Goal: Information Seeking & Learning: Compare options

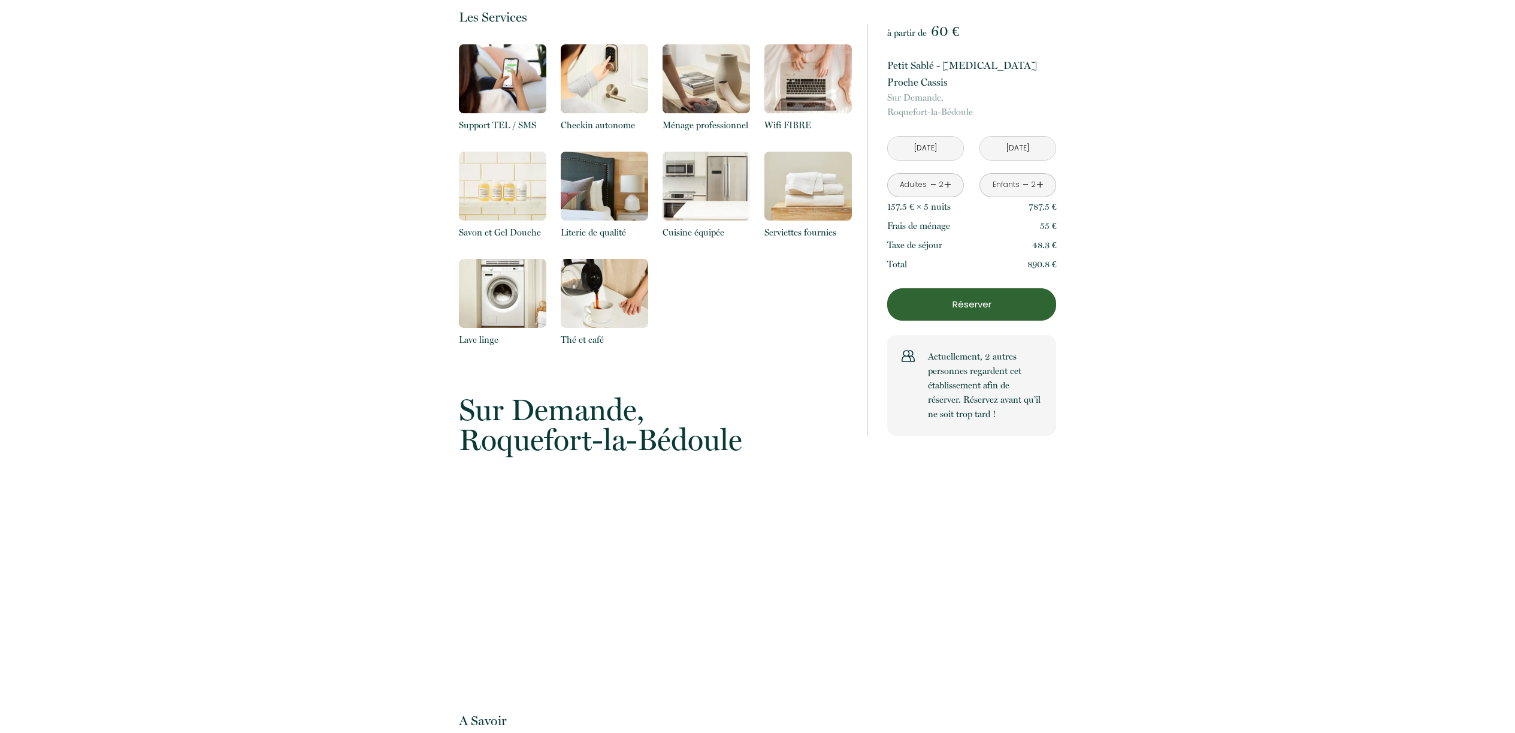
scroll to position [1101, 0]
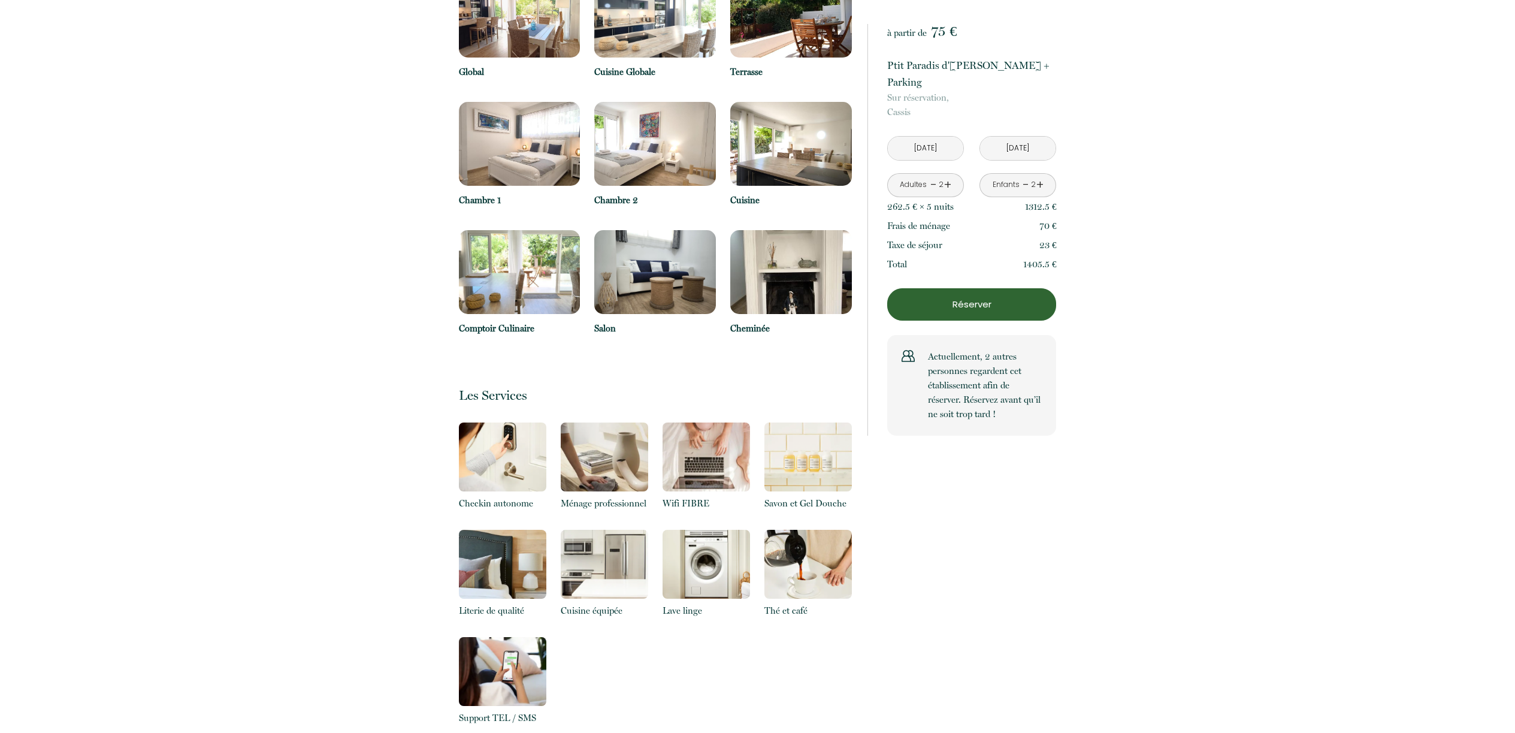
scroll to position [344, 0]
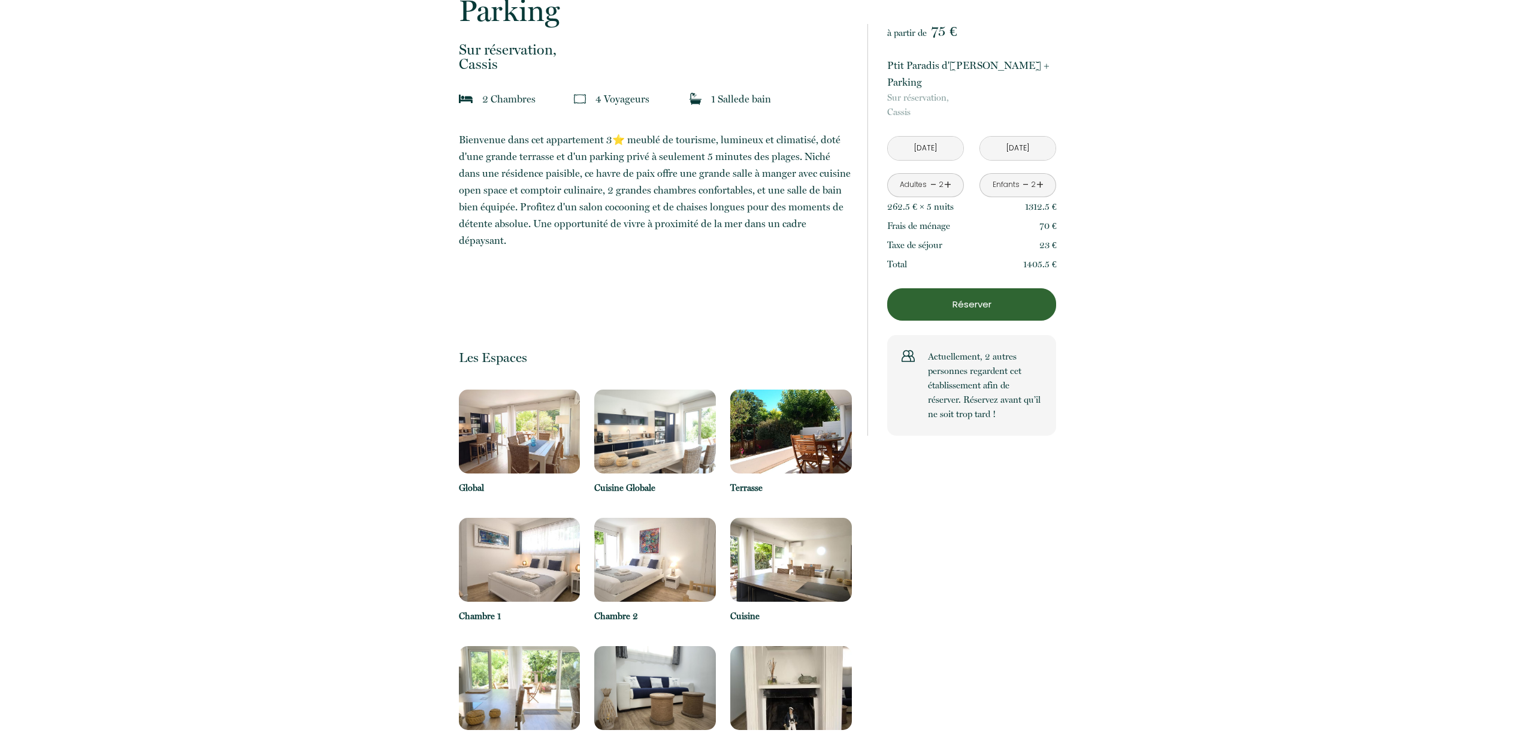
click at [527, 389] on img at bounding box center [520, 431] width 122 height 84
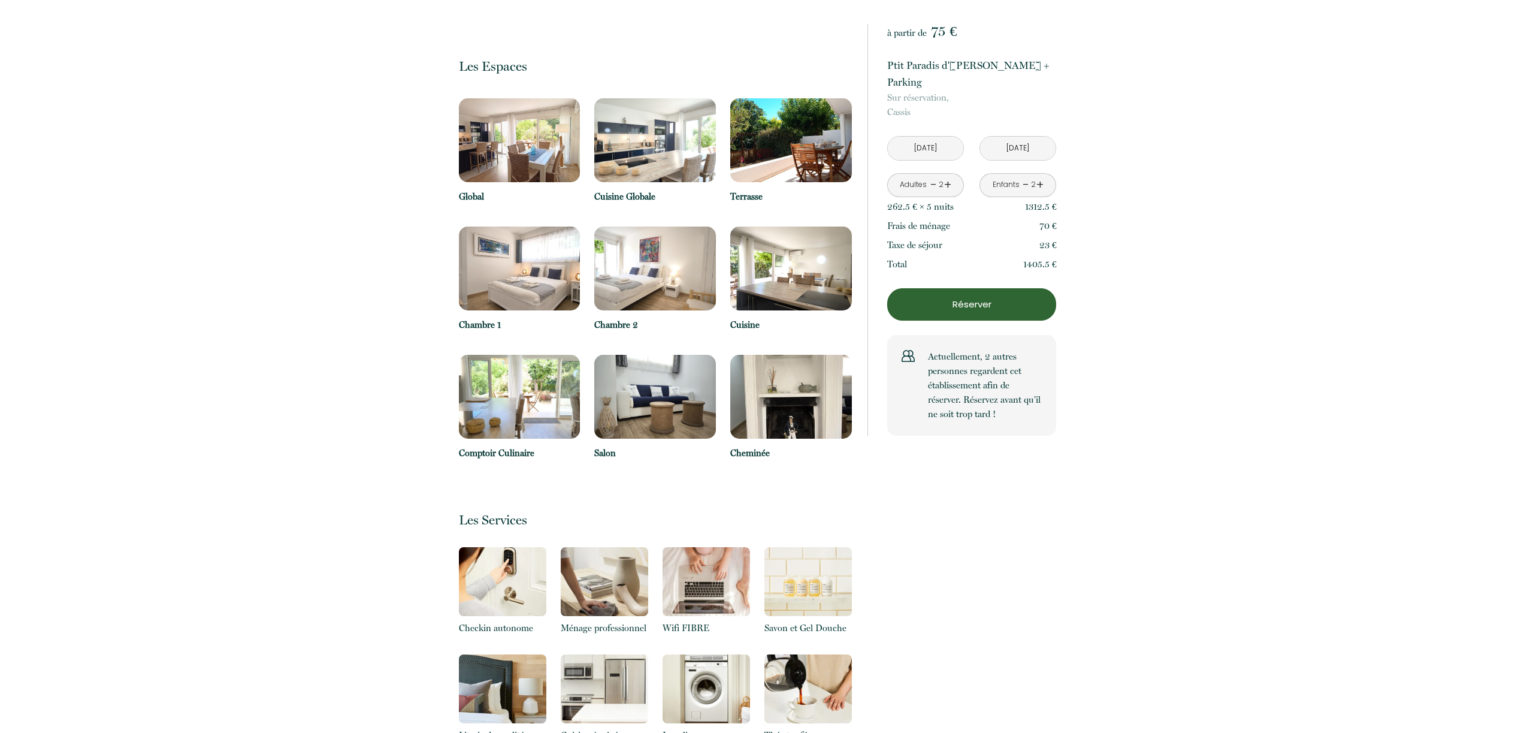
scroll to position [694, 0]
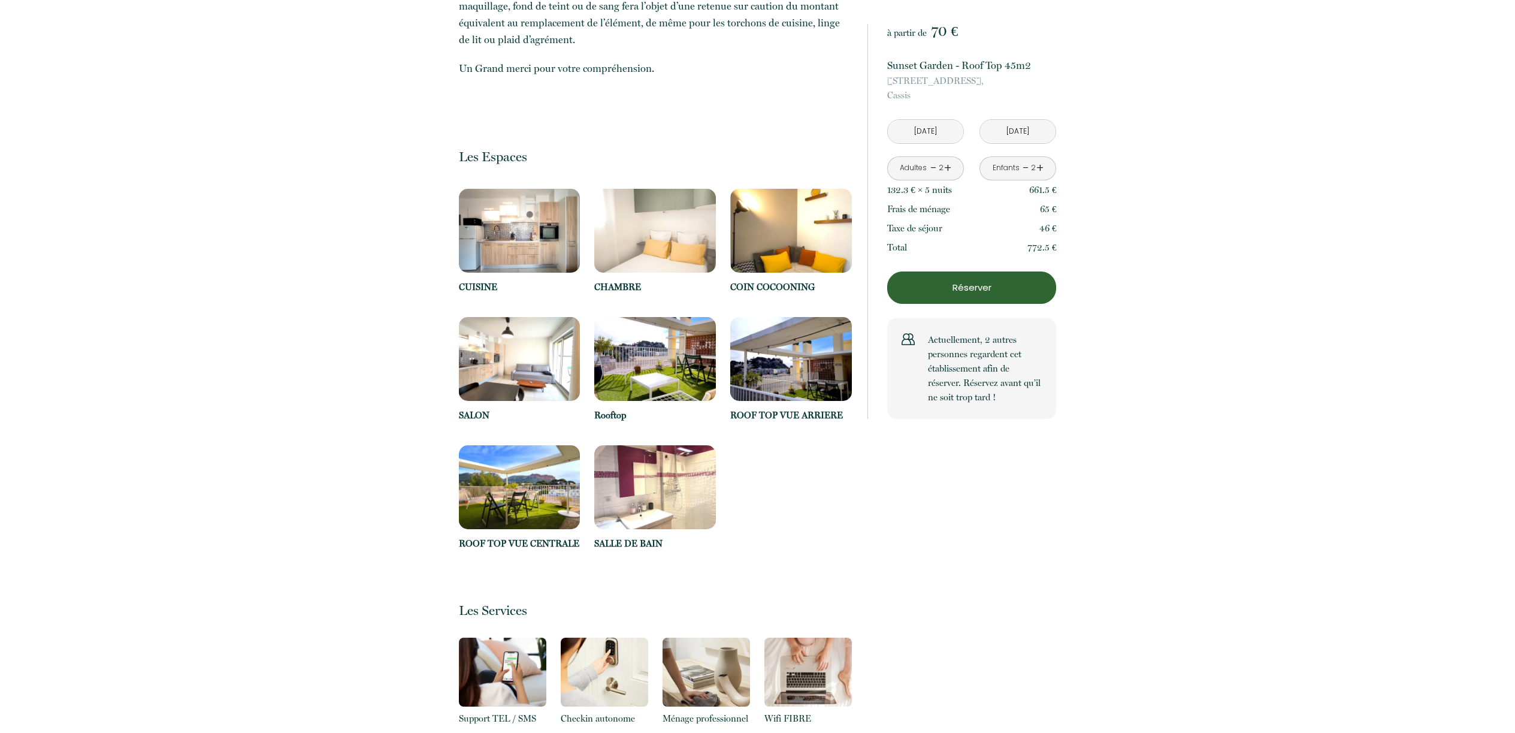
scroll to position [1515, 0]
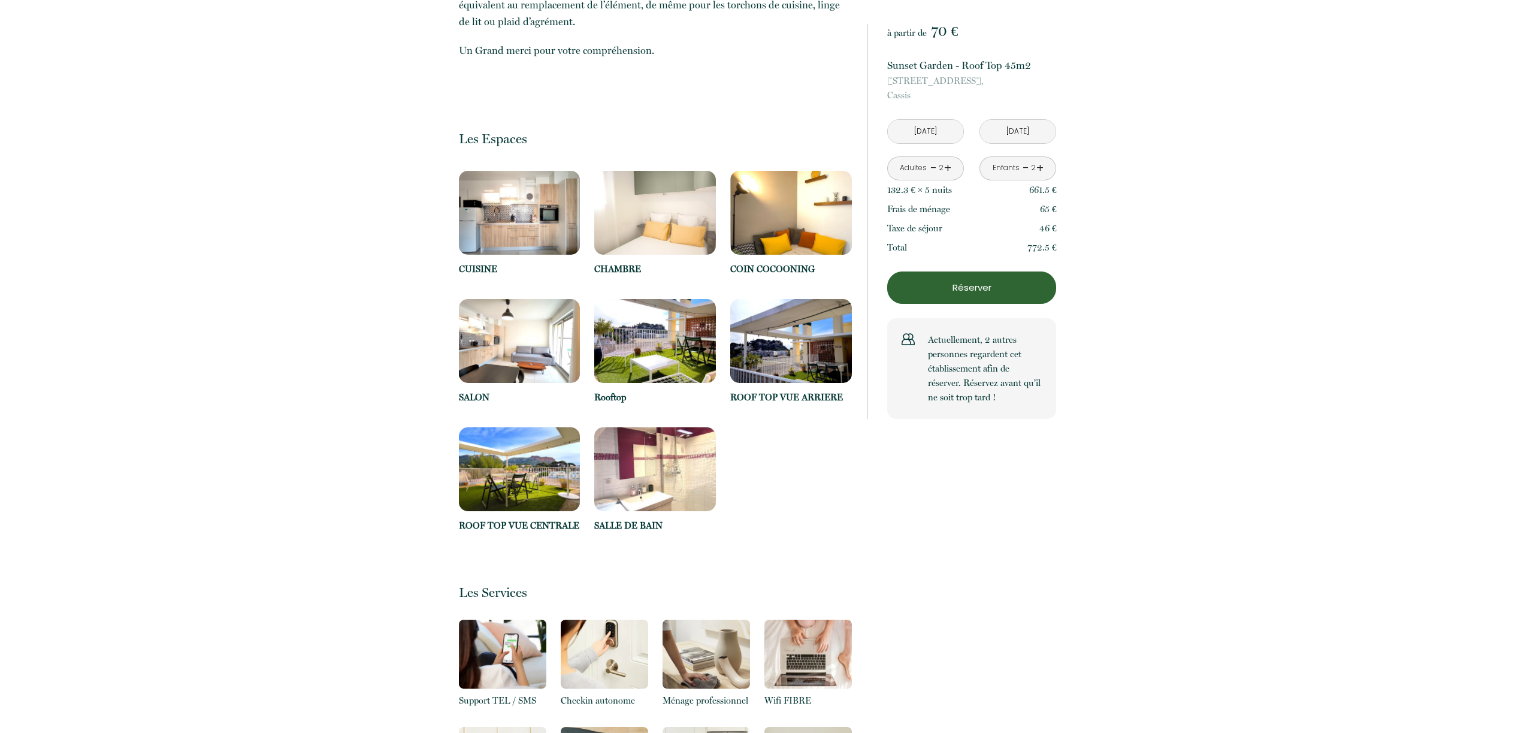
click at [533, 199] on img at bounding box center [520, 213] width 122 height 84
click at [536, 210] on img at bounding box center [520, 213] width 122 height 84
click at [549, 216] on img at bounding box center [520, 213] width 122 height 84
click at [534, 238] on img at bounding box center [520, 213] width 122 height 84
click at [621, 261] on div "CHAMBRE" at bounding box center [655, 235] width 122 height 128
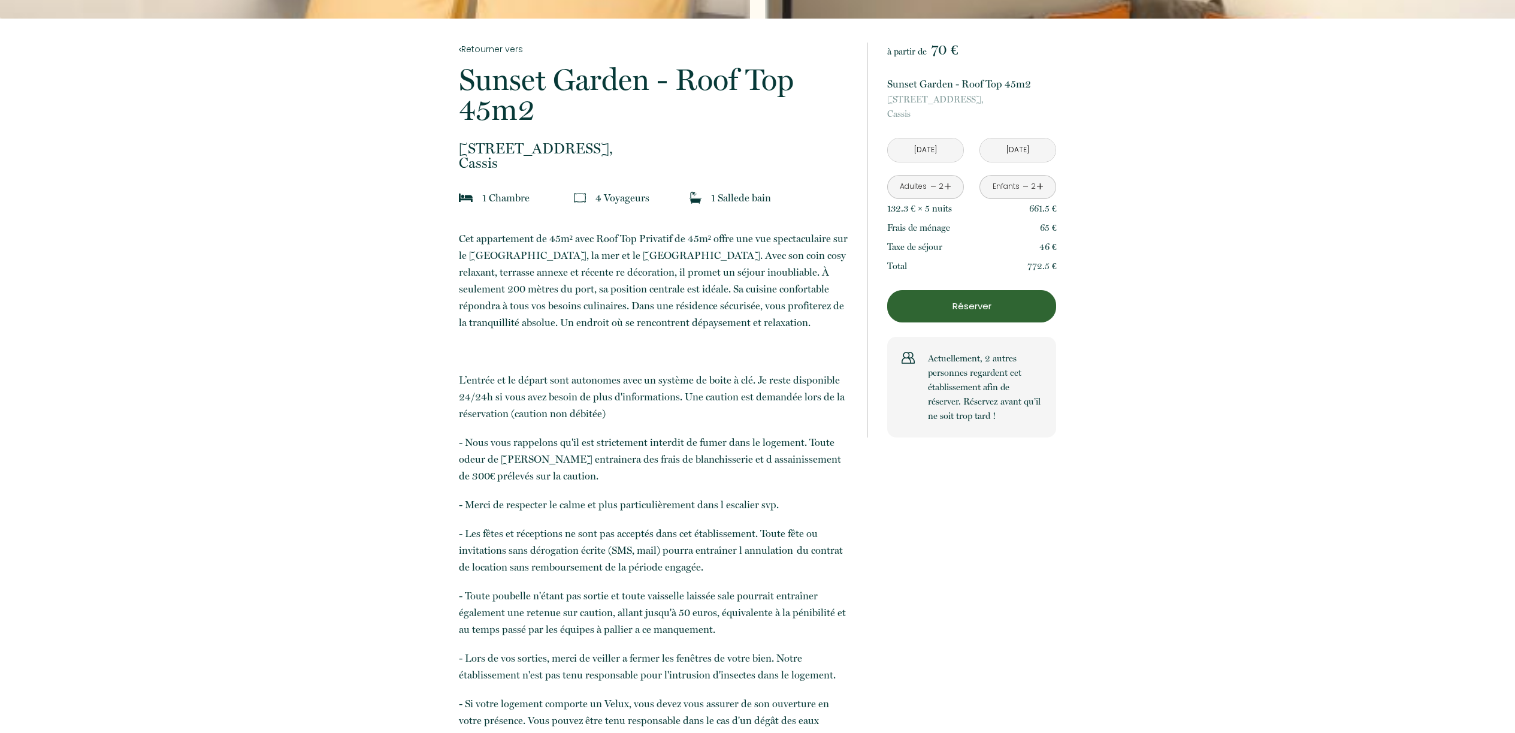
scroll to position [0, 0]
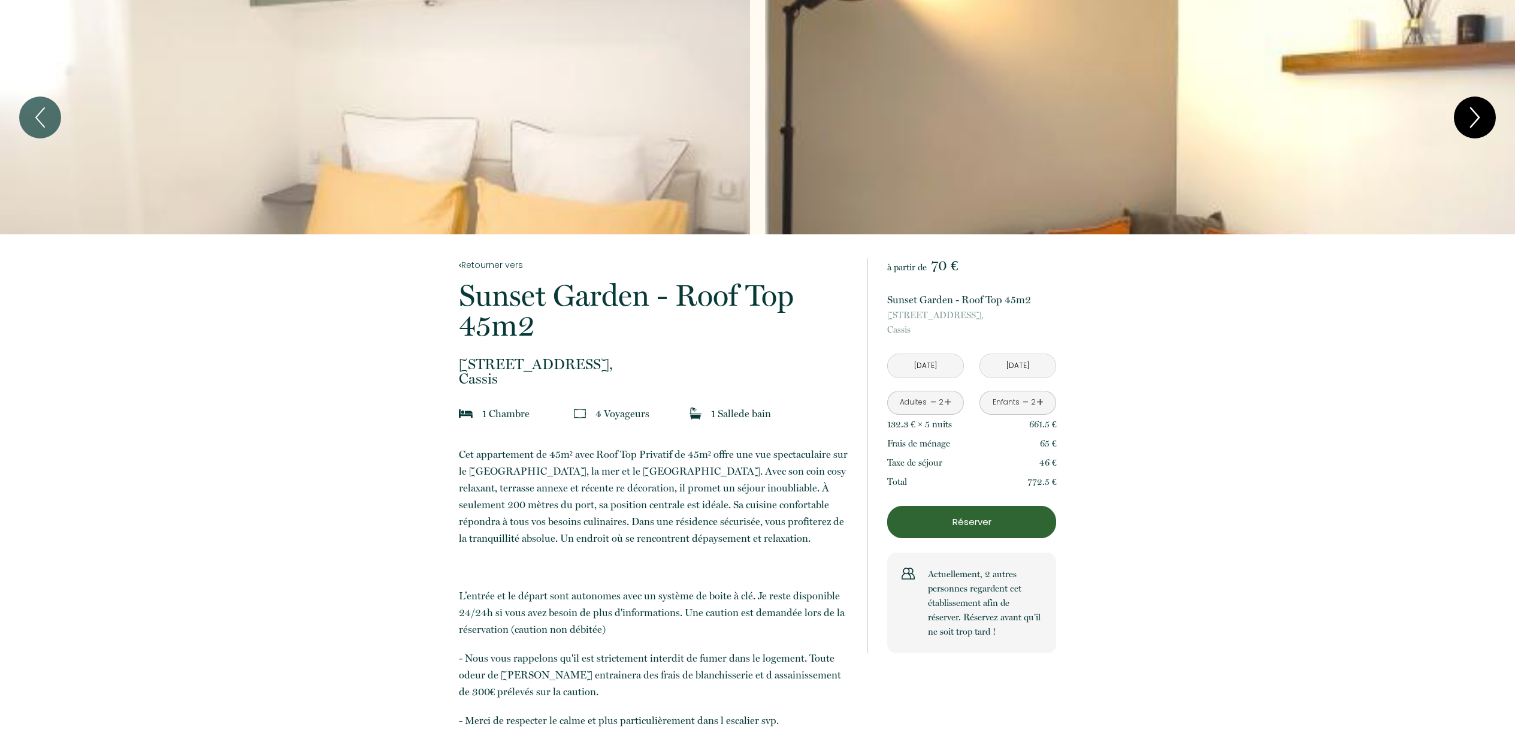
click at [1483, 123] on icon "Next" at bounding box center [1474, 117] width 25 height 36
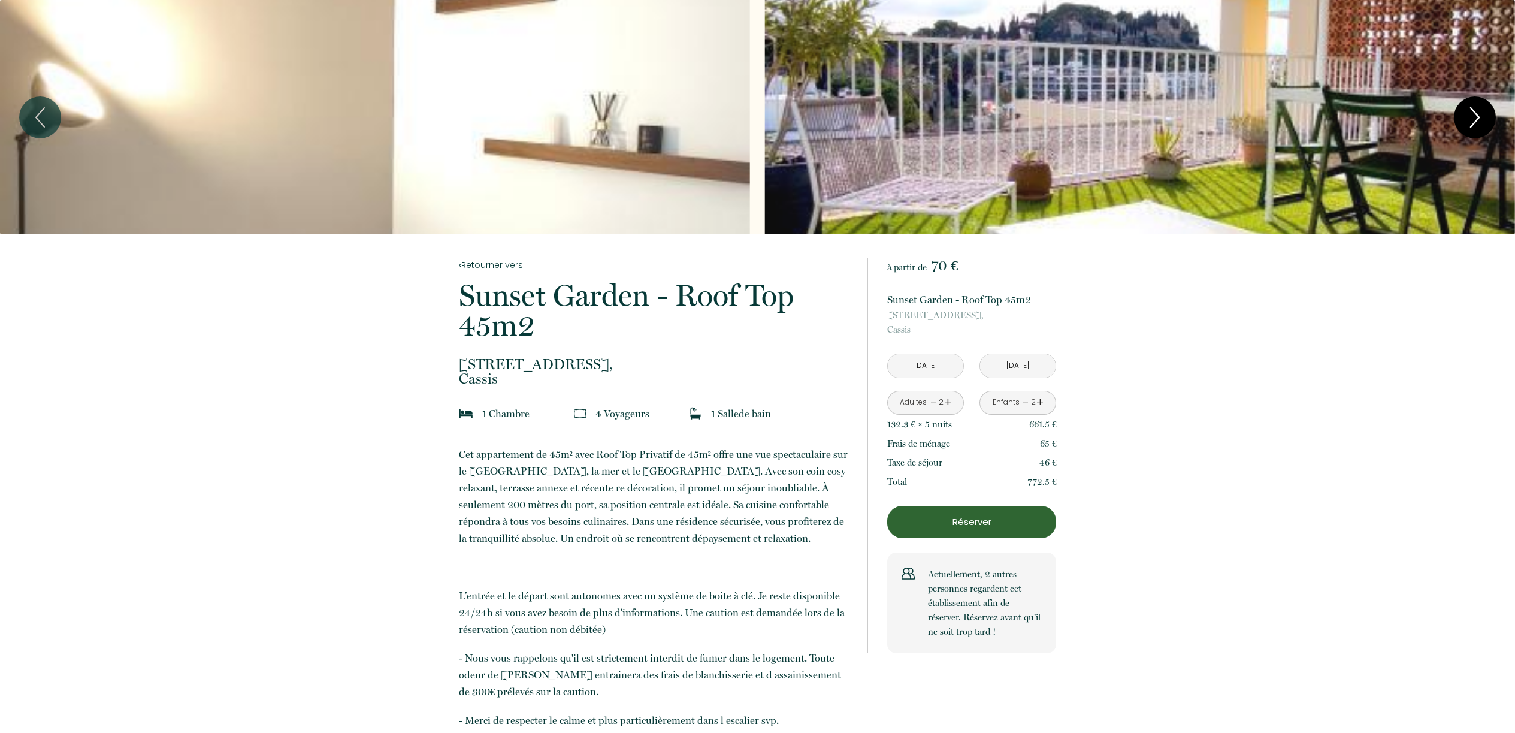
click at [1481, 114] on icon "Next" at bounding box center [1474, 117] width 25 height 36
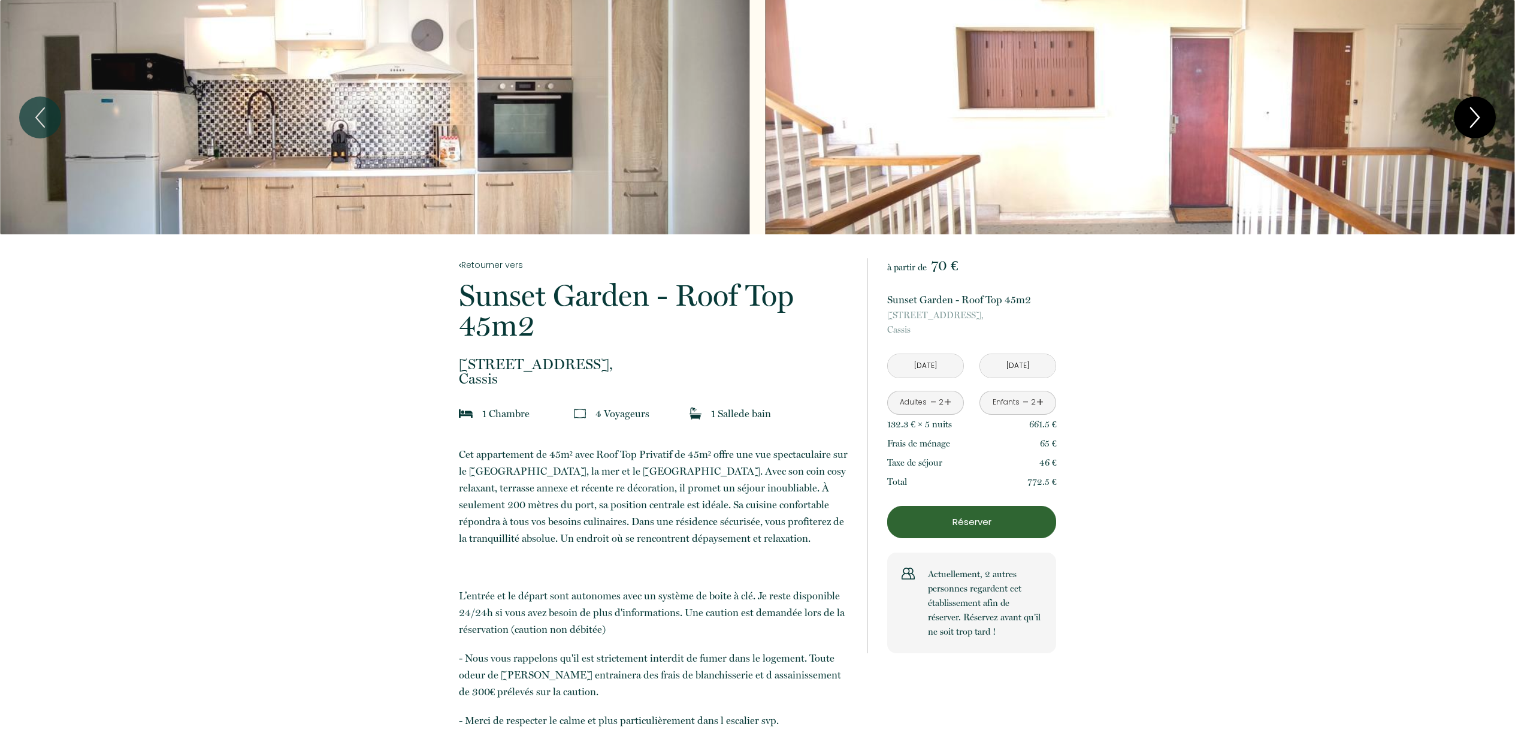
click at [1481, 114] on icon "Next" at bounding box center [1474, 117] width 25 height 36
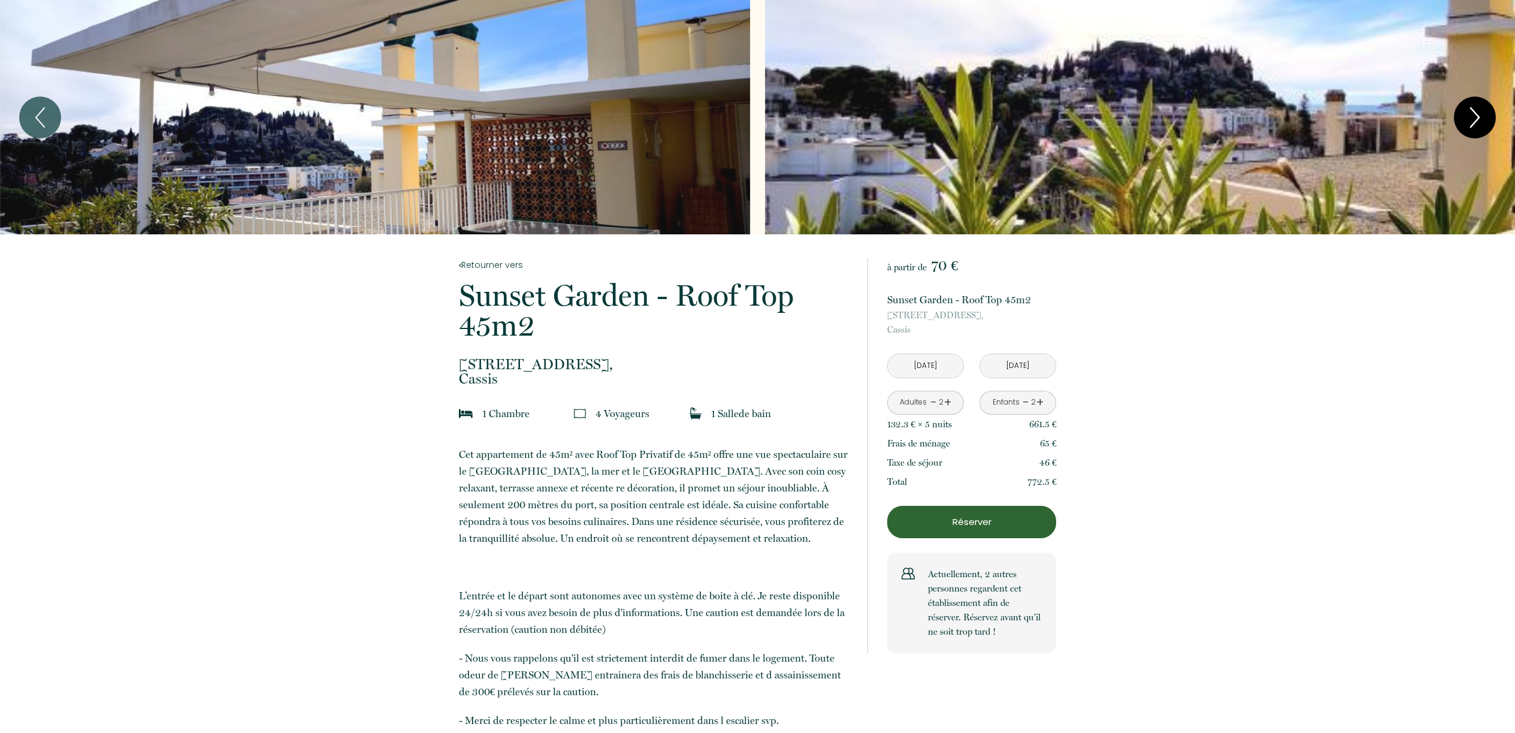
click at [1481, 114] on icon "Next" at bounding box center [1474, 117] width 25 height 36
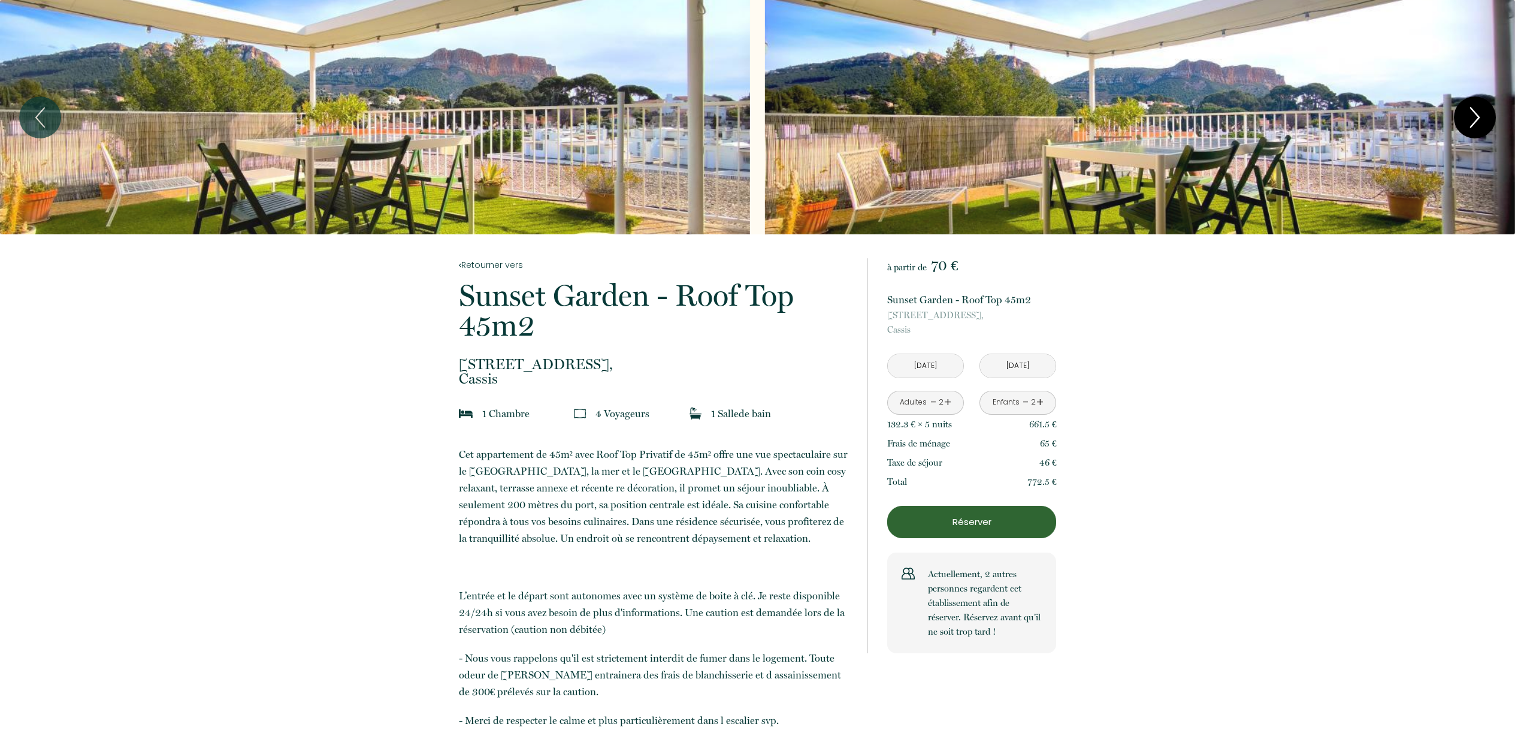
click at [1481, 114] on icon "Next" at bounding box center [1474, 117] width 25 height 36
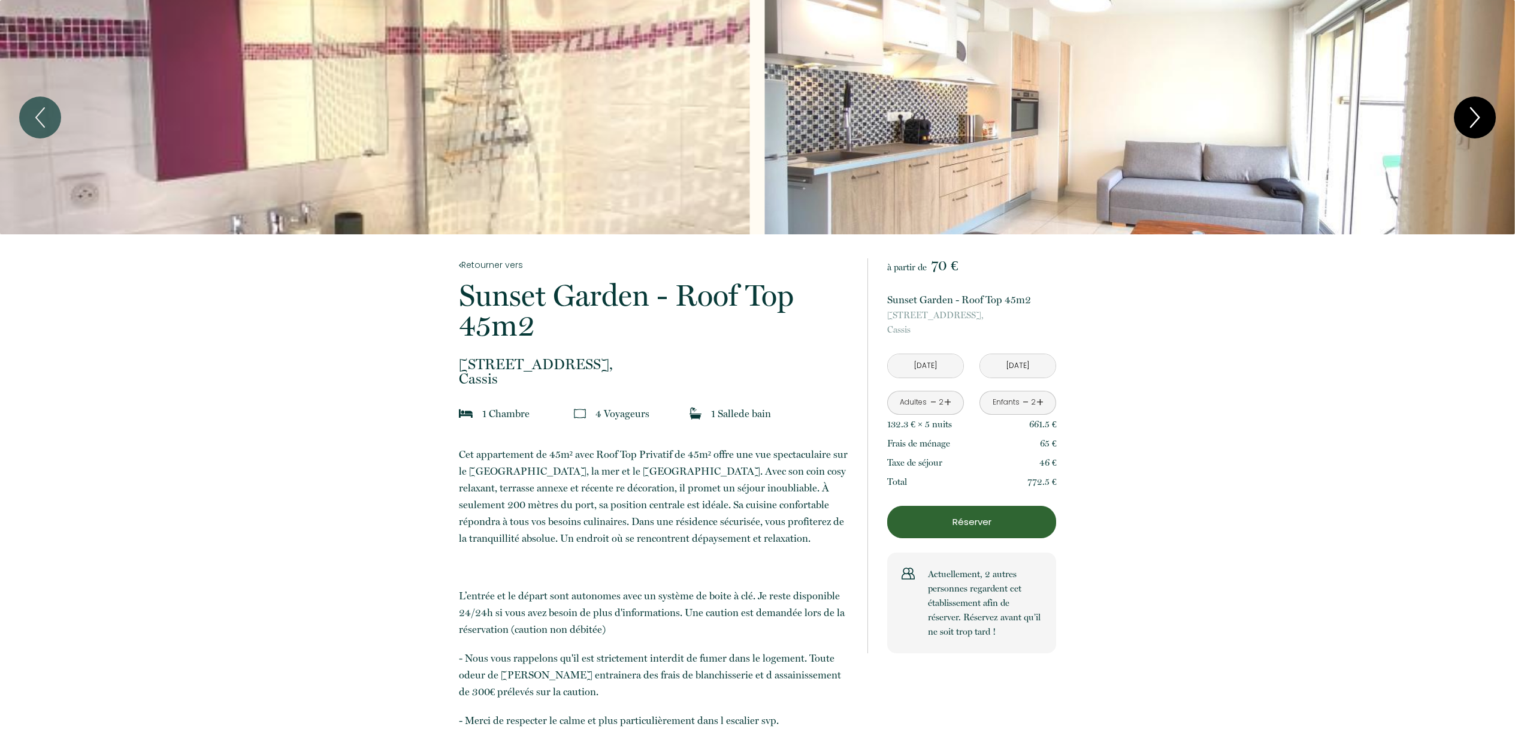
click at [1481, 114] on icon "Next" at bounding box center [1474, 117] width 25 height 36
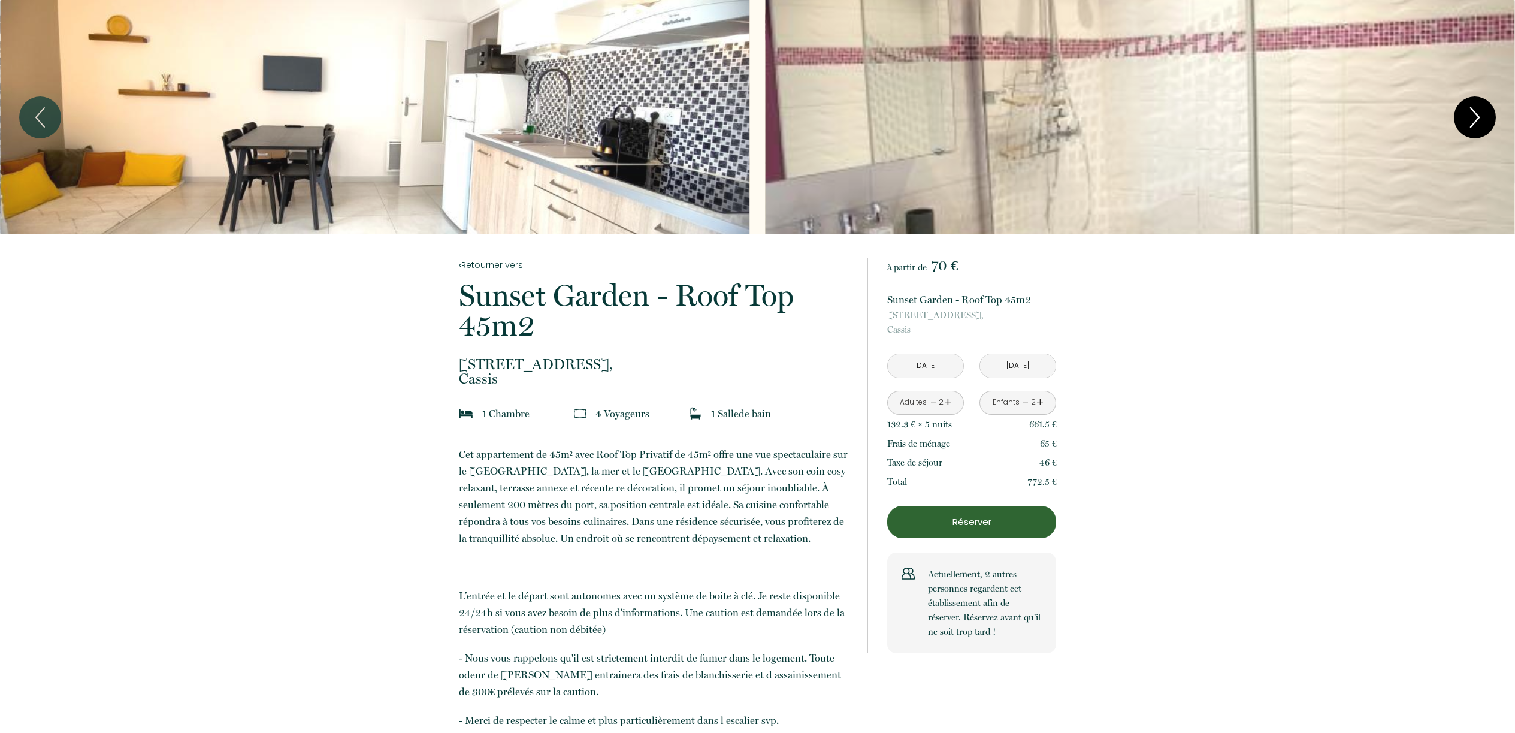
click at [1481, 114] on icon "Next" at bounding box center [1474, 117] width 25 height 36
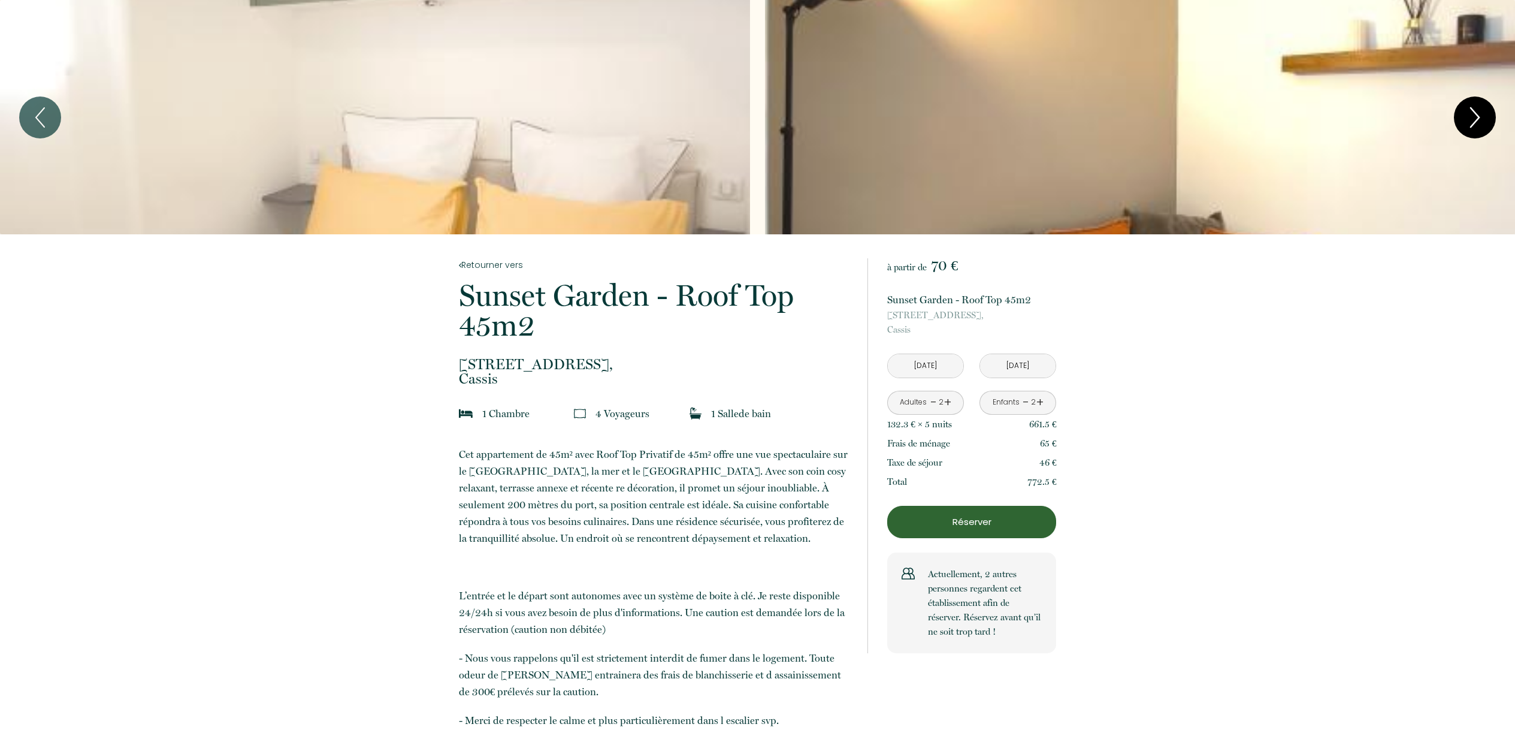
click at [1481, 114] on icon "Next" at bounding box center [1474, 117] width 25 height 36
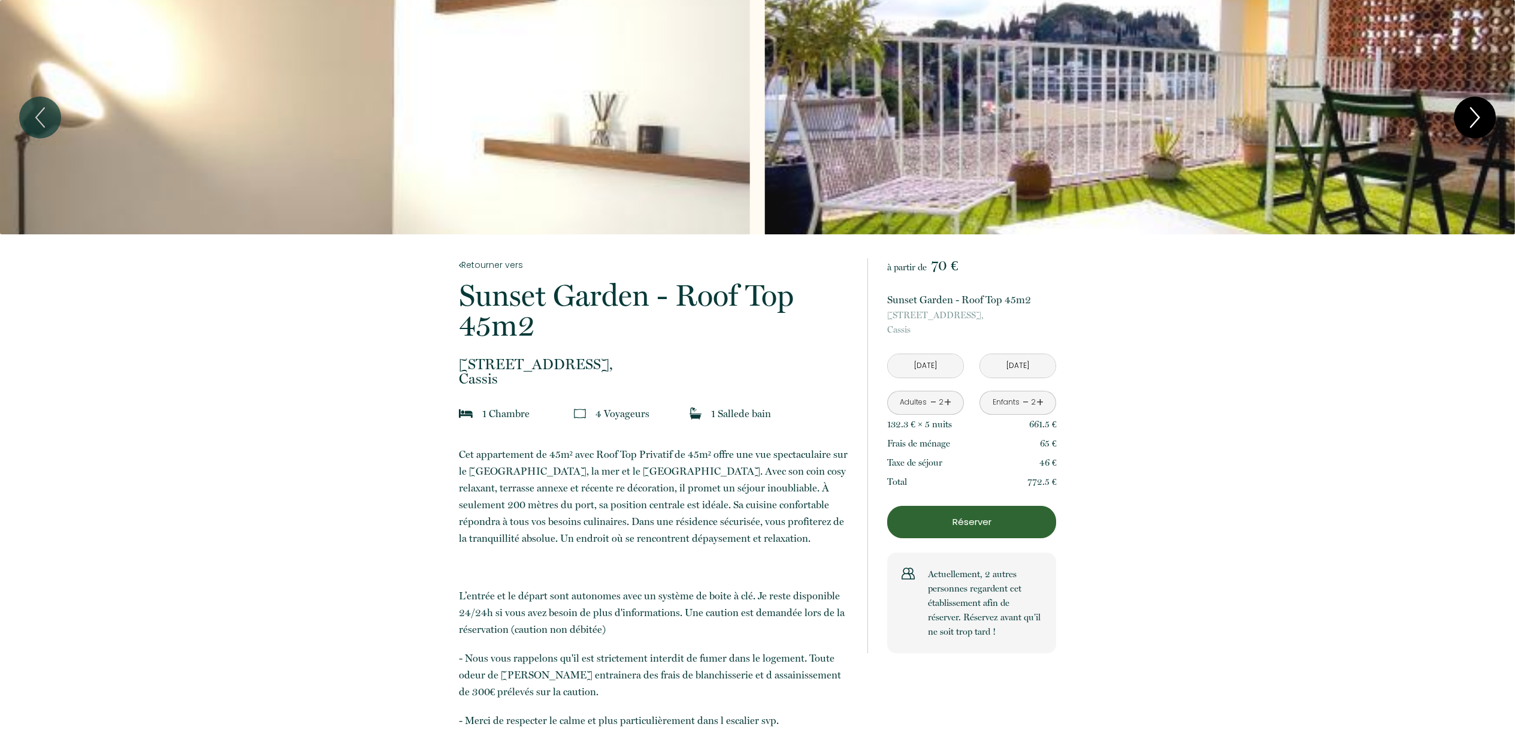
click at [1482, 115] on icon "Next" at bounding box center [1474, 117] width 25 height 36
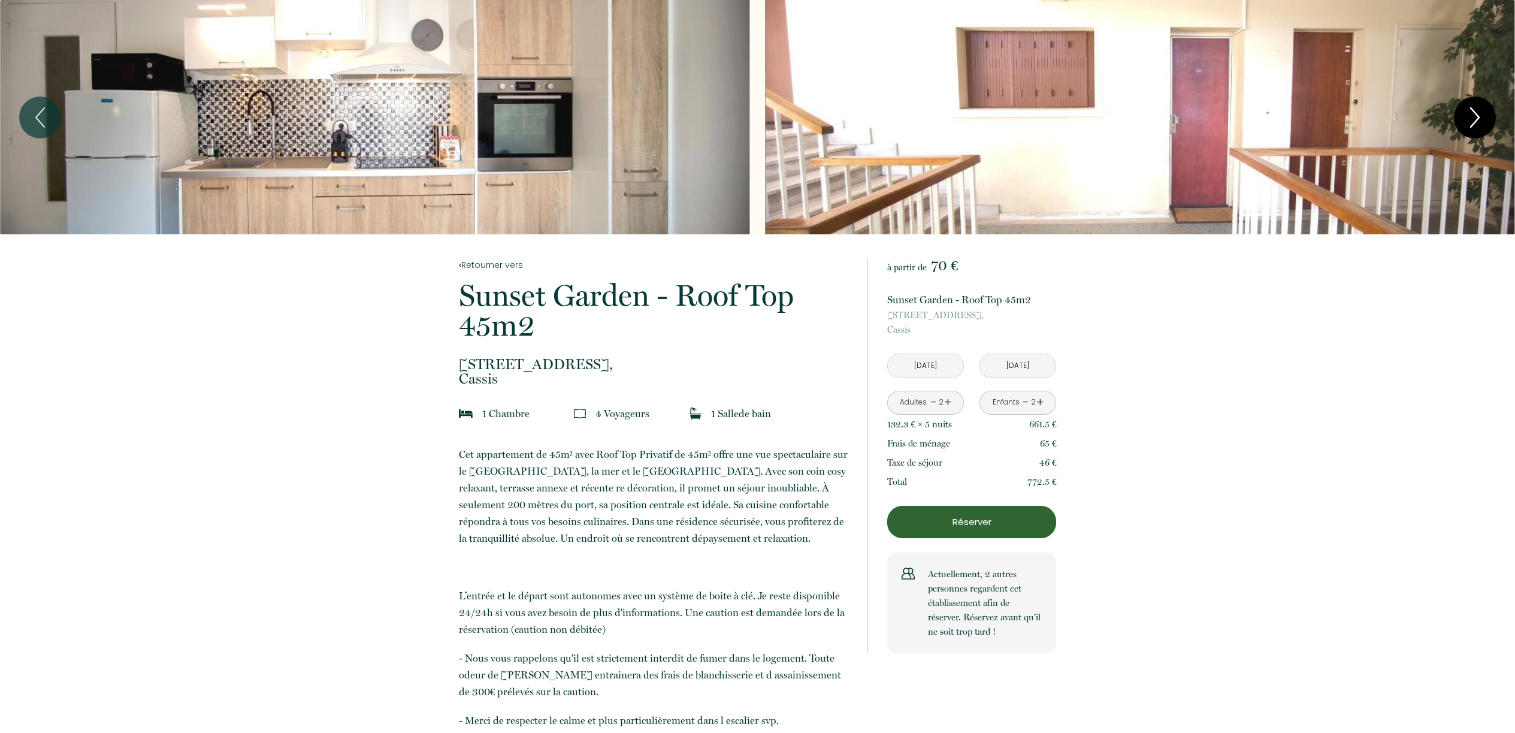
click at [1480, 115] on icon "Next" at bounding box center [1474, 117] width 25 height 36
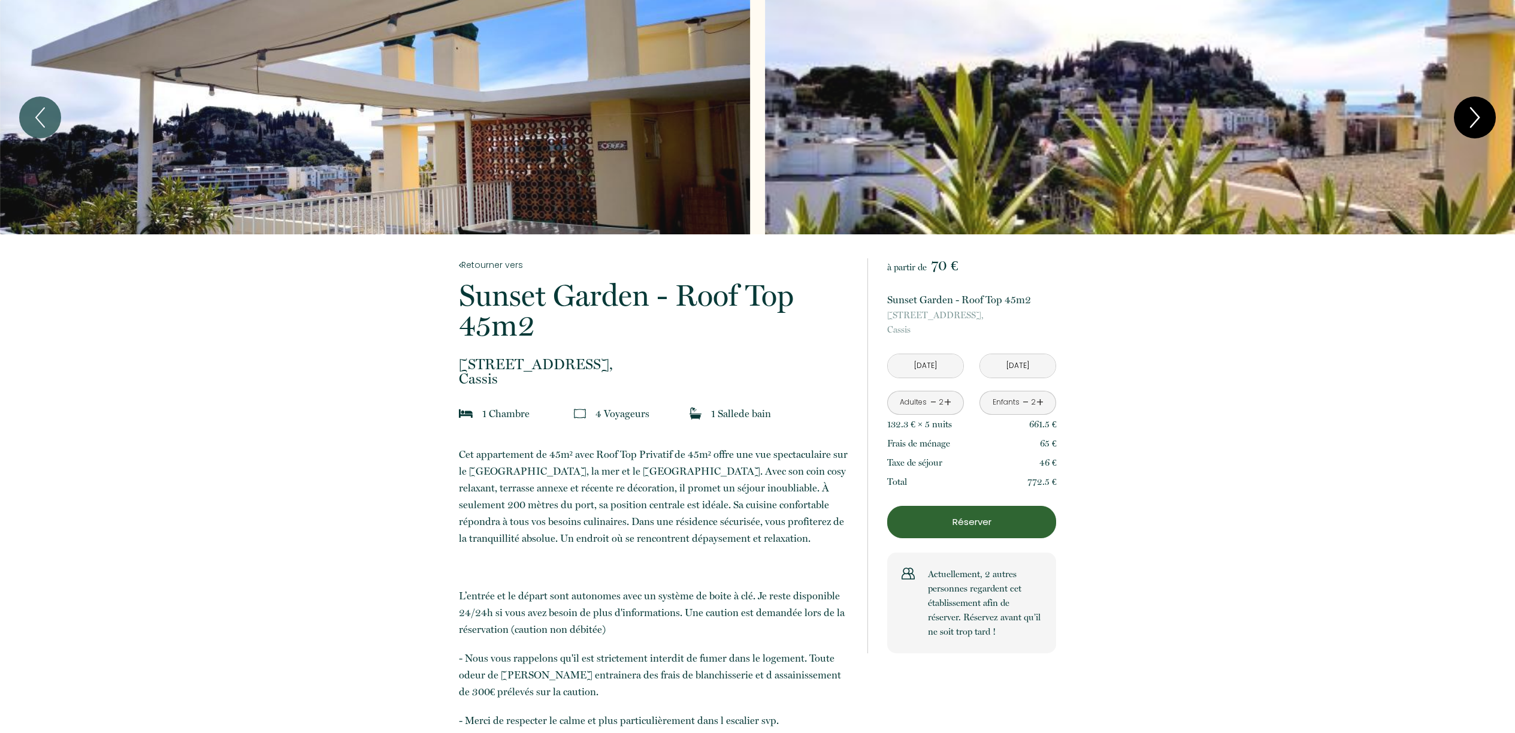
click at [1480, 115] on icon "Next" at bounding box center [1474, 117] width 25 height 36
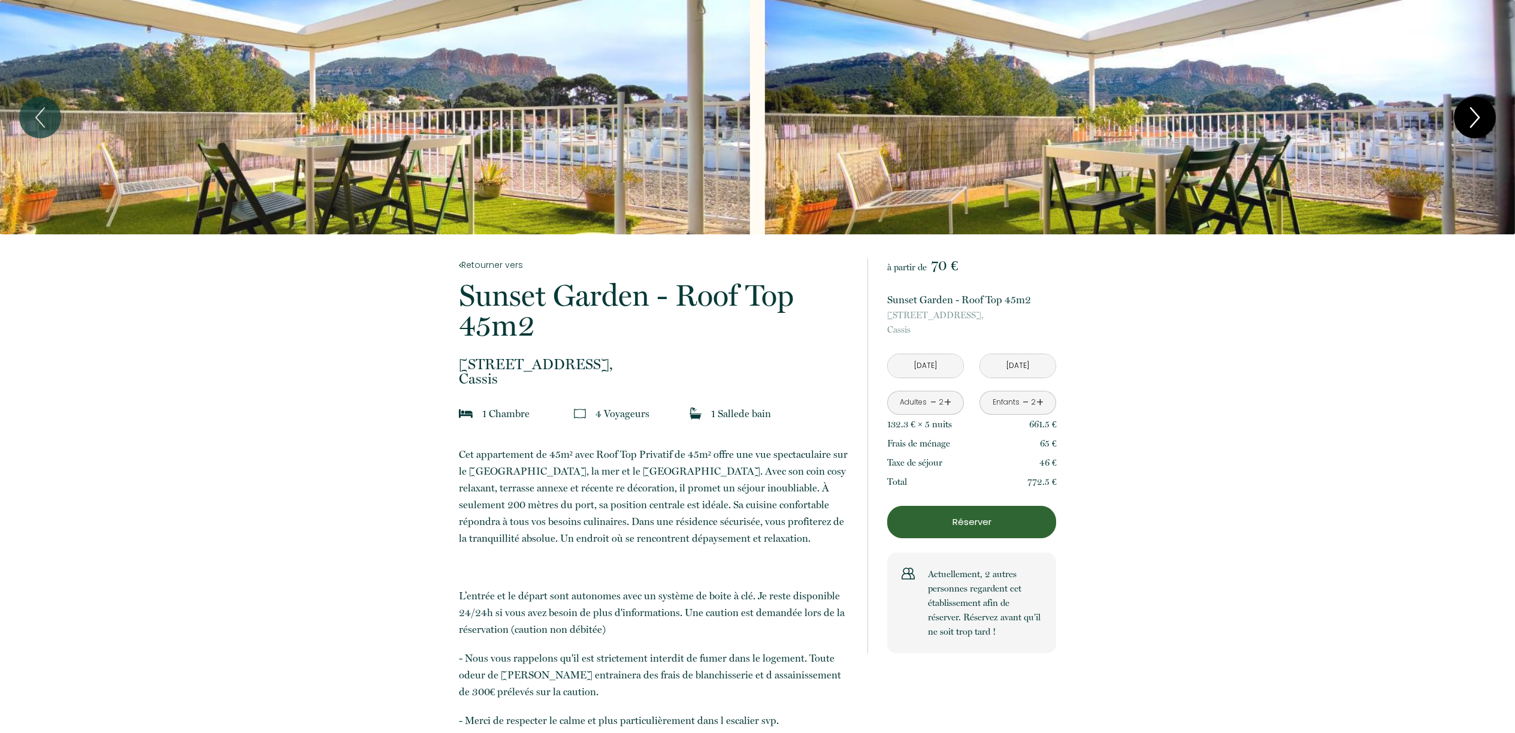
click at [1478, 114] on icon "Next" at bounding box center [1474, 117] width 25 height 36
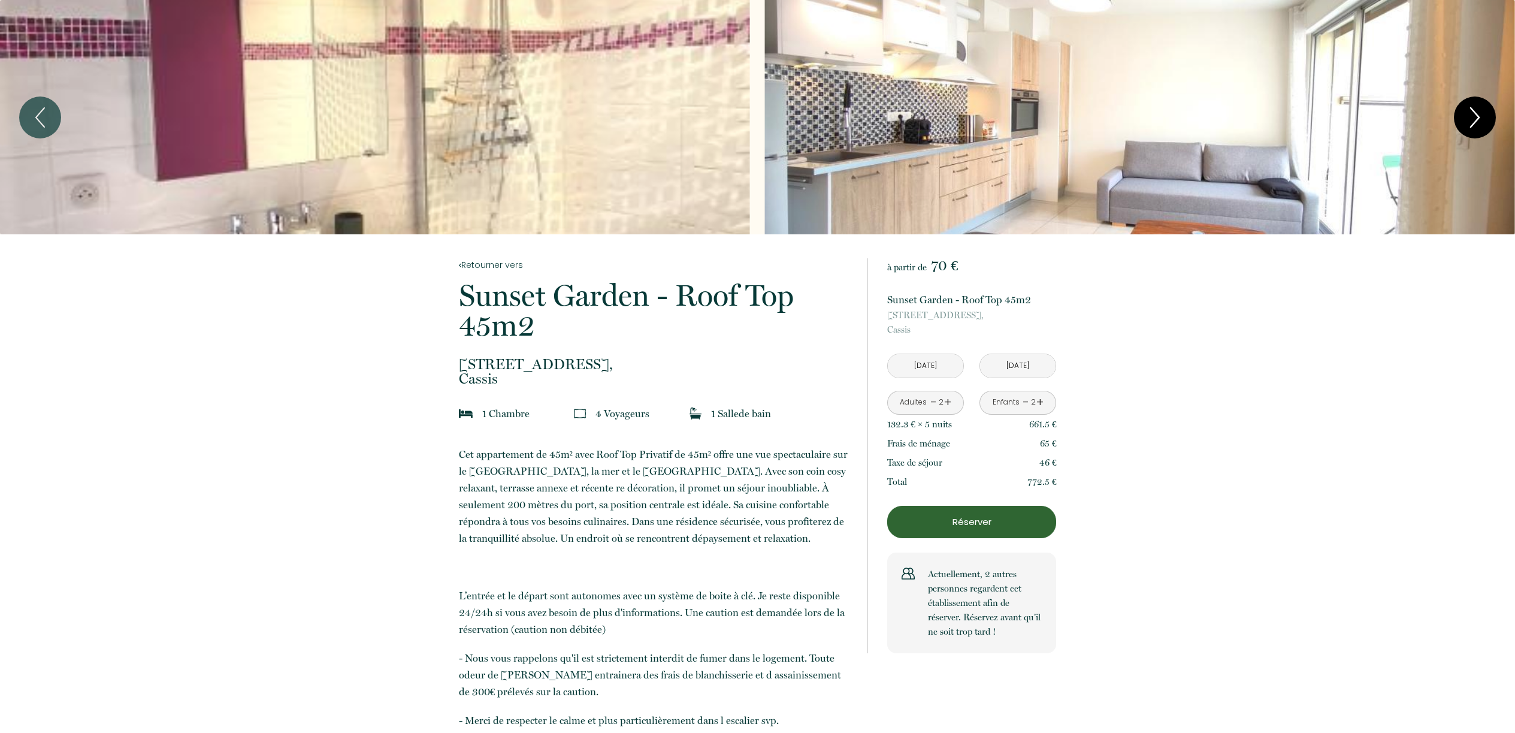
click at [1478, 114] on icon "Next" at bounding box center [1474, 117] width 25 height 36
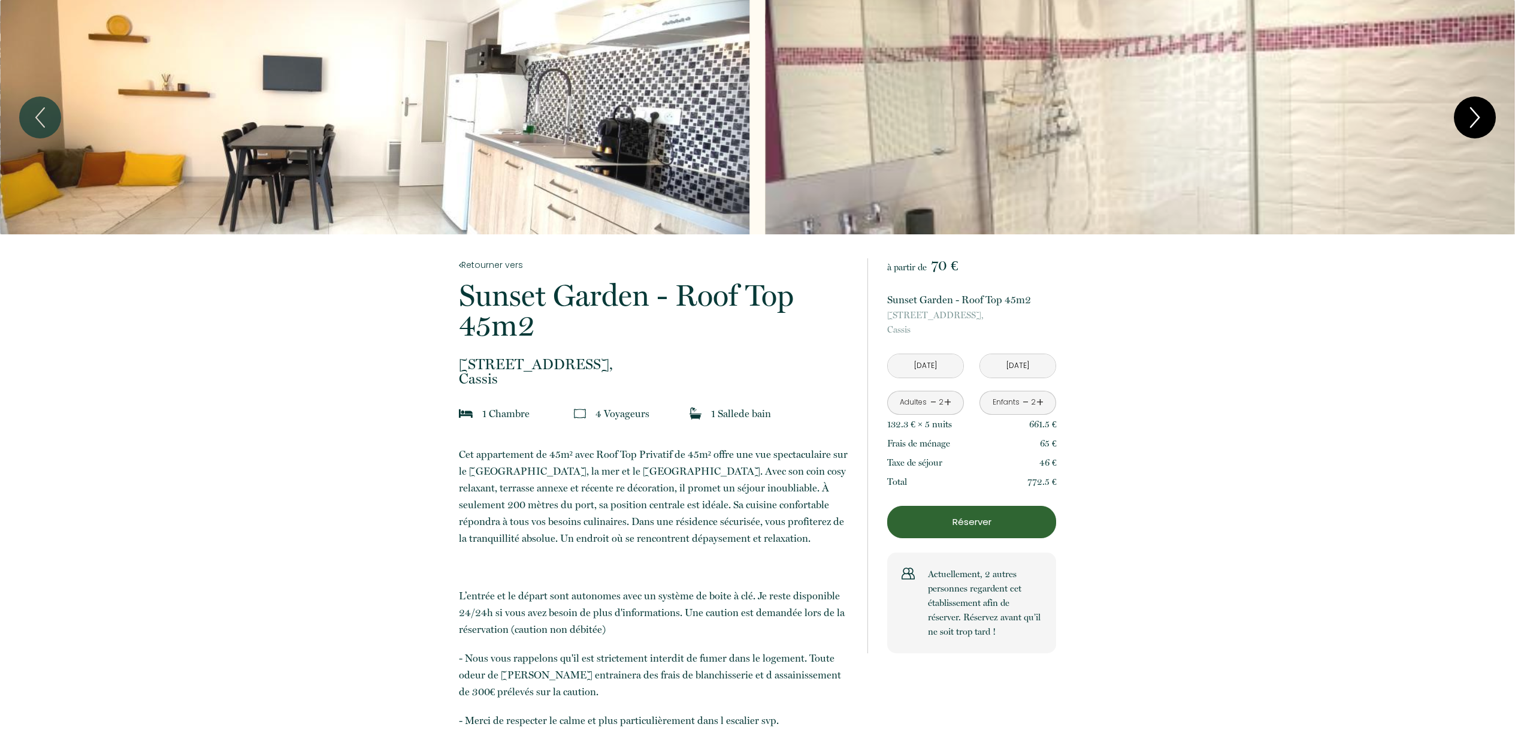
click at [1478, 114] on icon "Next" at bounding box center [1474, 117] width 25 height 36
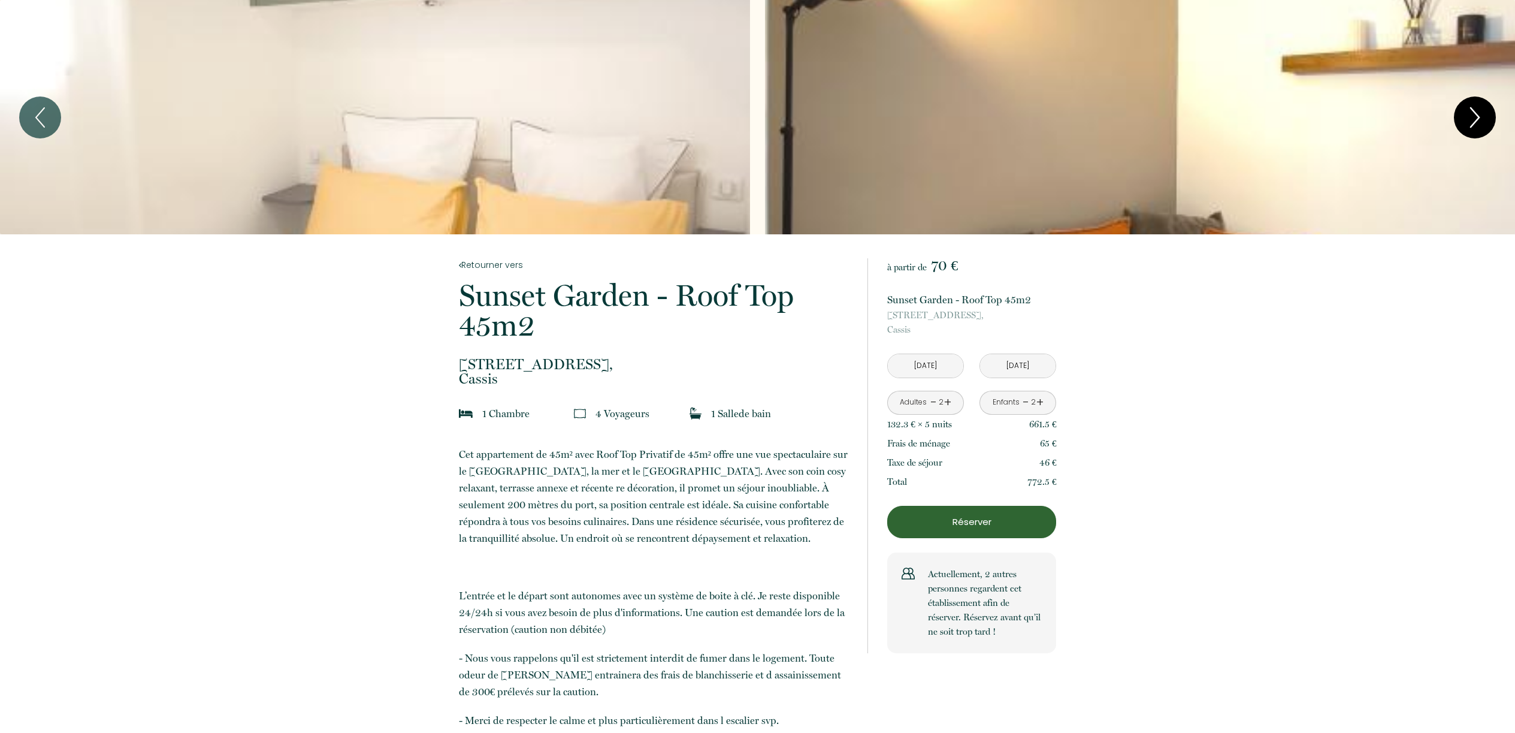
click at [1478, 114] on icon "Next" at bounding box center [1474, 117] width 25 height 36
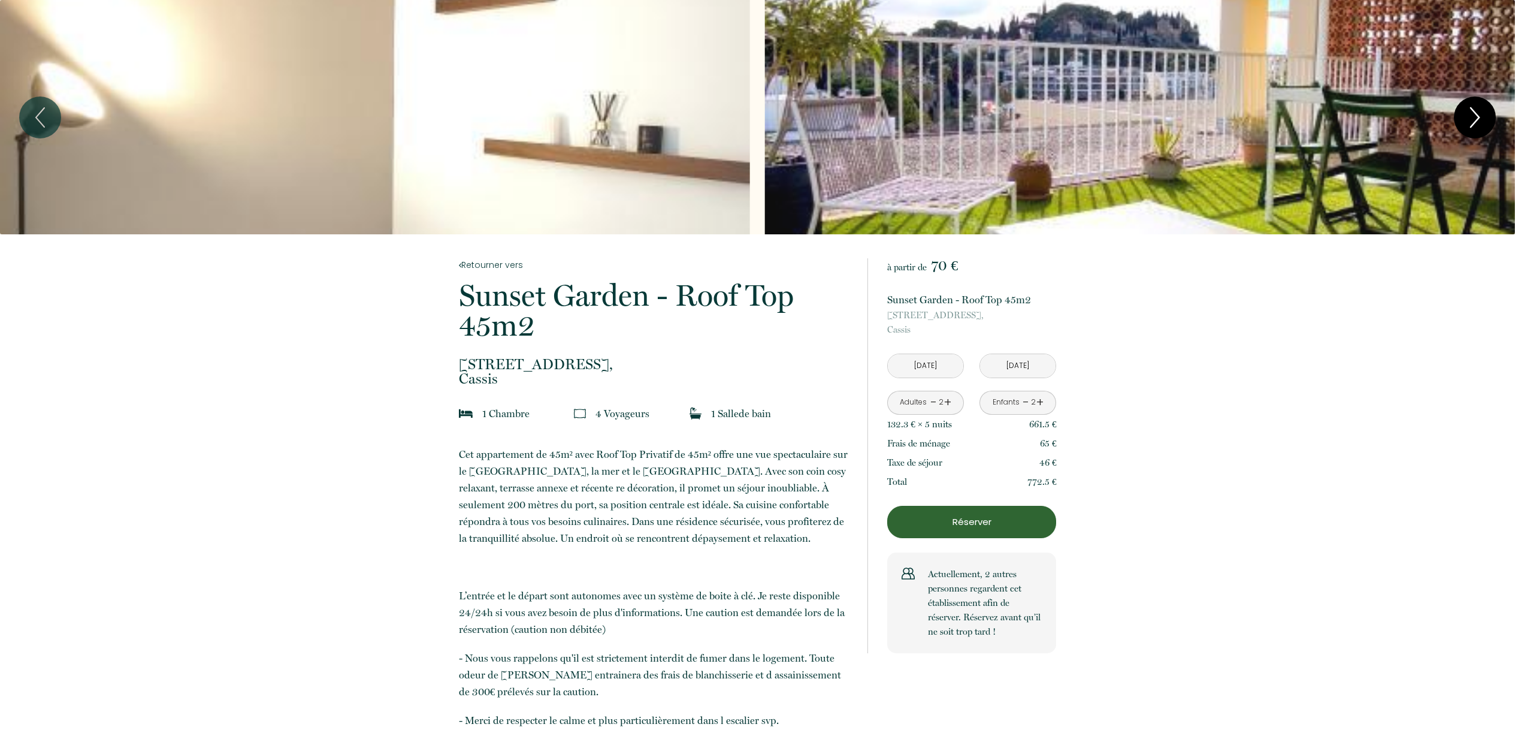
click at [1478, 114] on icon "Next" at bounding box center [1474, 117] width 25 height 36
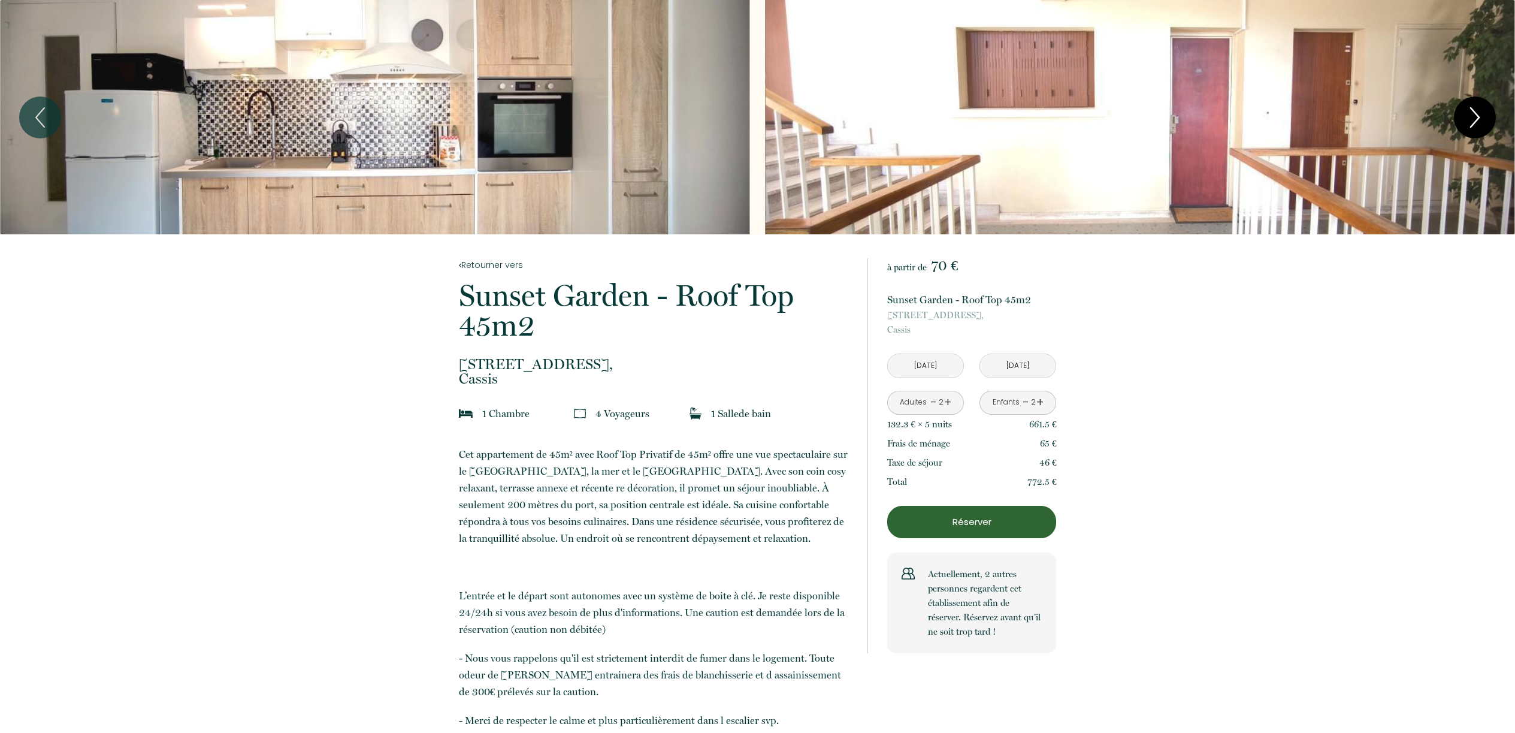
click at [1478, 114] on icon "Next" at bounding box center [1474, 117] width 25 height 36
